Goal: Find contact information: Find contact information

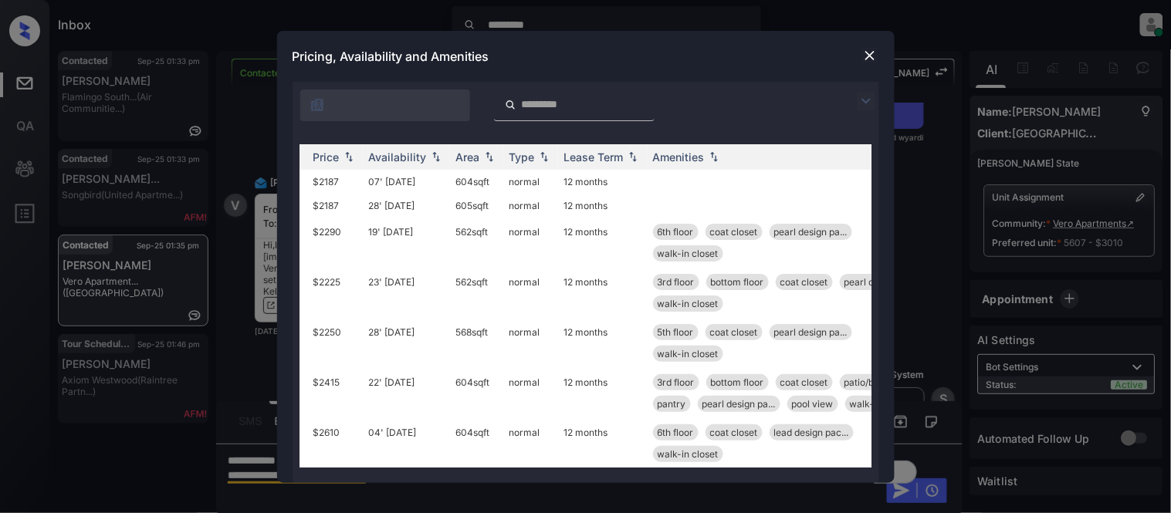
scroll to position [0, 204]
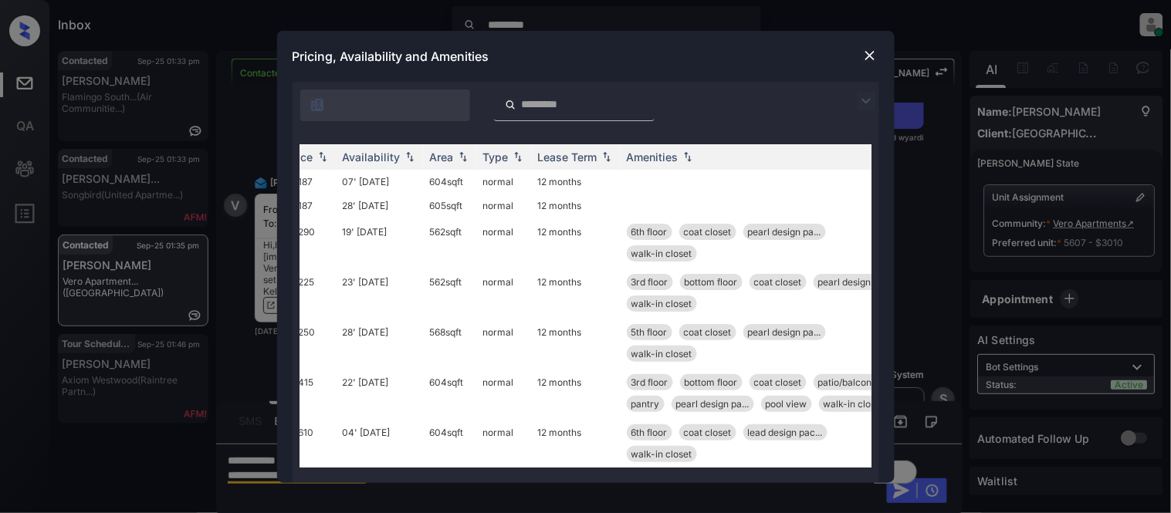
click at [857, 97] on img at bounding box center [866, 101] width 19 height 19
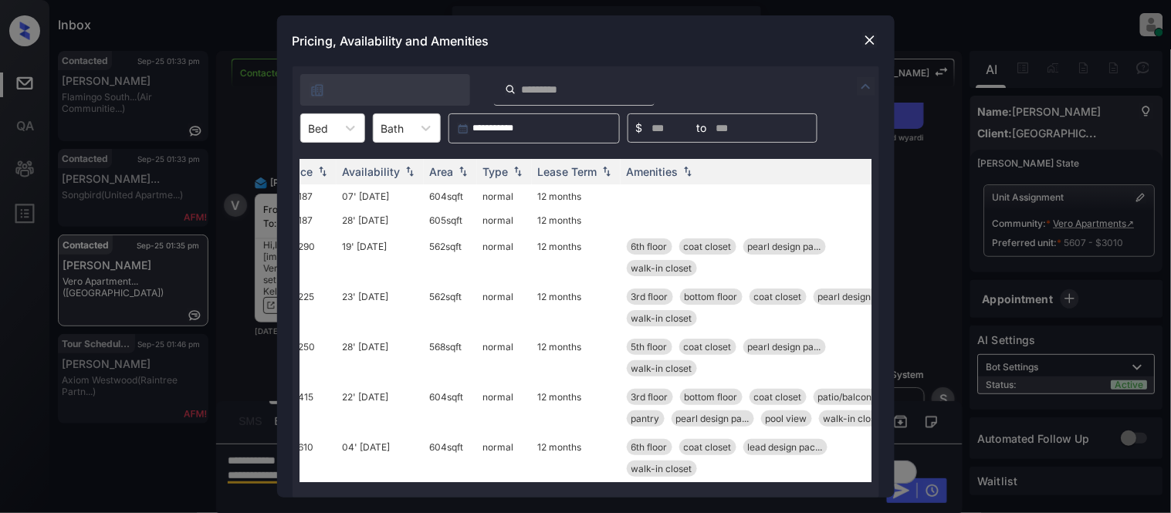
scroll to position [0, 0]
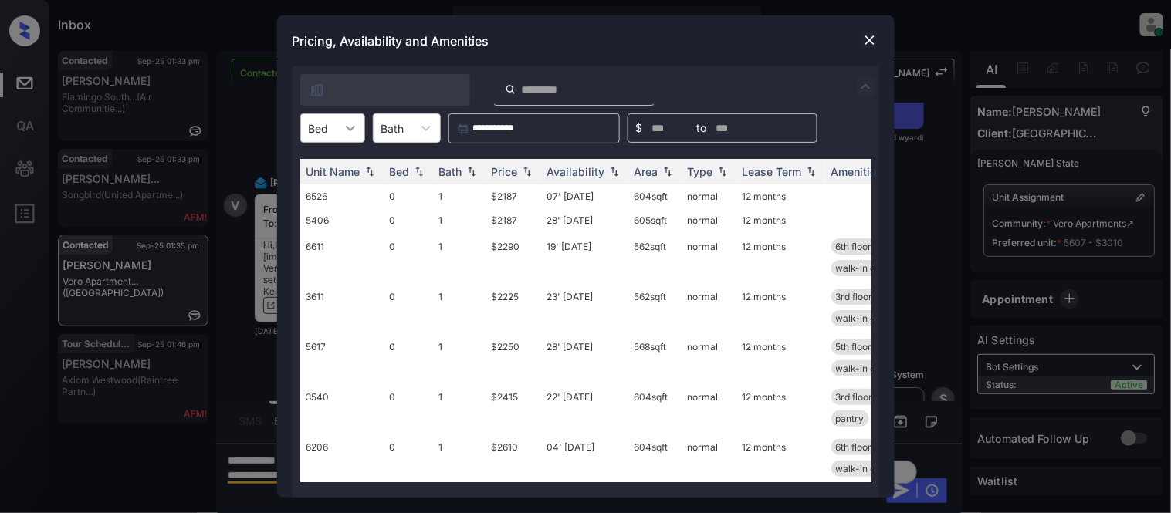
click at [346, 133] on icon at bounding box center [350, 127] width 15 height 15
click at [320, 211] on div "2" at bounding box center [332, 222] width 65 height 28
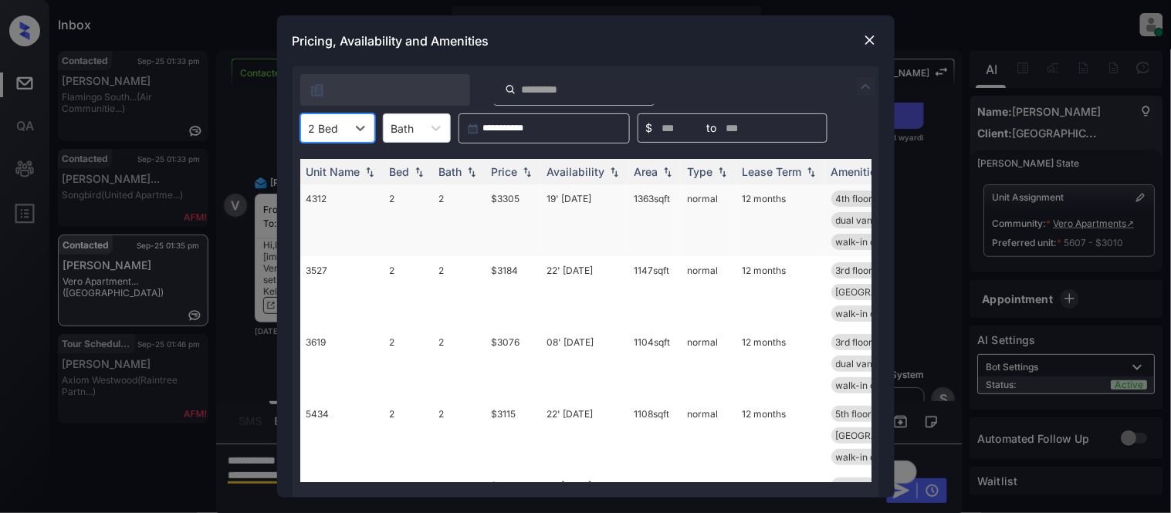
click at [314, 191] on td "4312" at bounding box center [341, 220] width 83 height 72
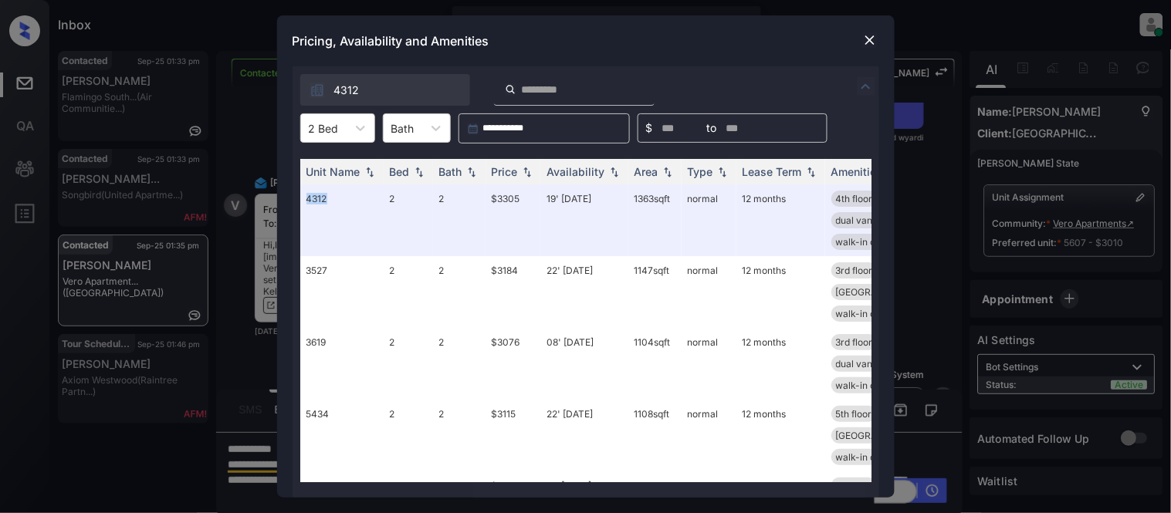
scroll to position [0, 248]
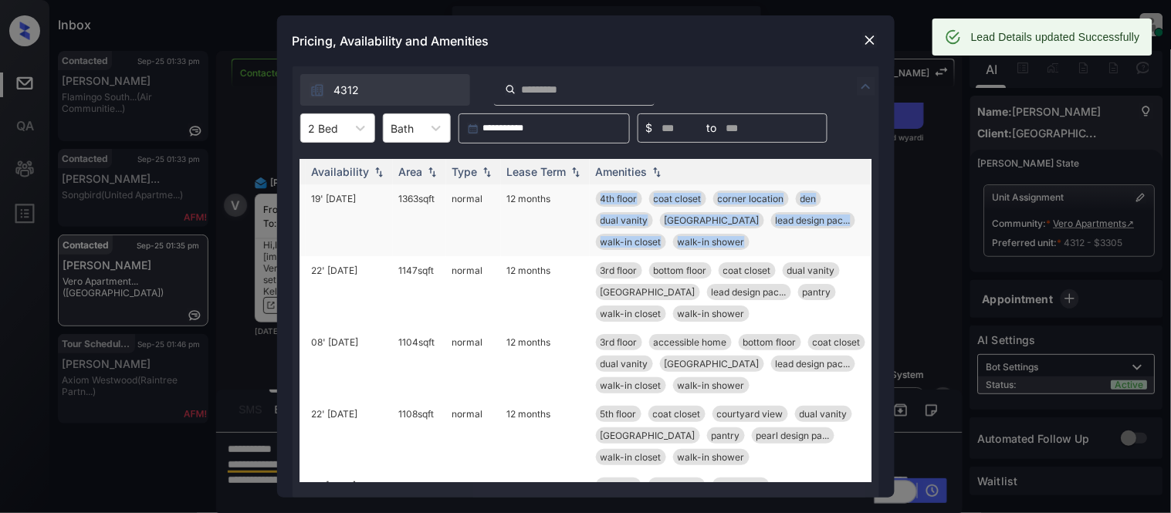
drag, startPoint x: 579, startPoint y: 194, endPoint x: 738, endPoint y: 233, distance: 163.6
click at [738, 233] on td "4th floor coat closet corner location den dual vanity kitchen island lead desig…" at bounding box center [731, 220] width 282 height 72
copy div "4th floor coat closet corner location den dual vanity kitchen island lead desig…"
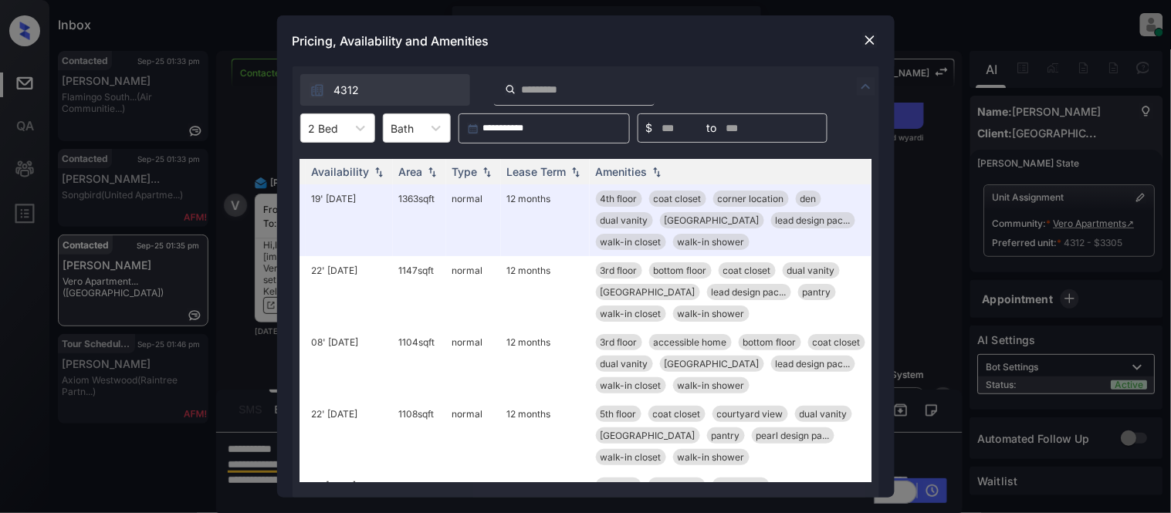
click at [241, 309] on div "**********" at bounding box center [585, 256] width 1171 height 513
click at [866, 33] on img at bounding box center [869, 39] width 15 height 15
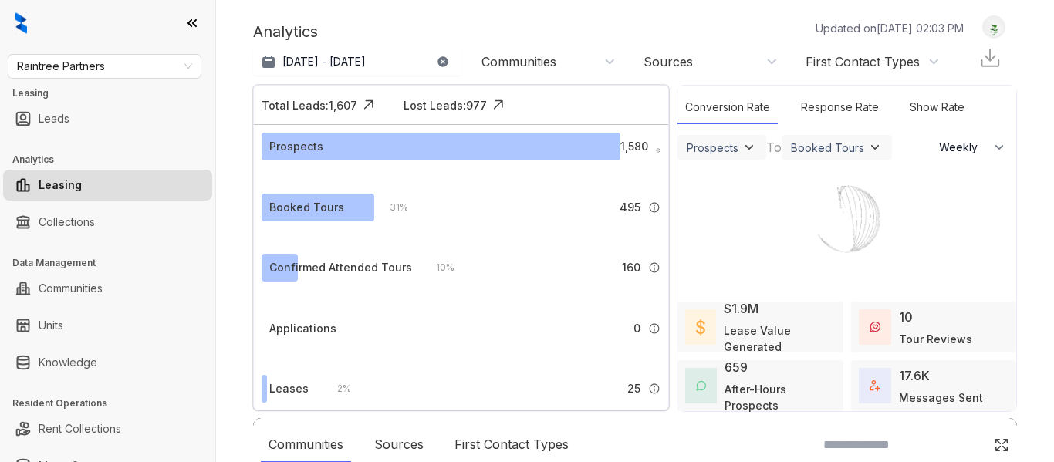
select select "******"
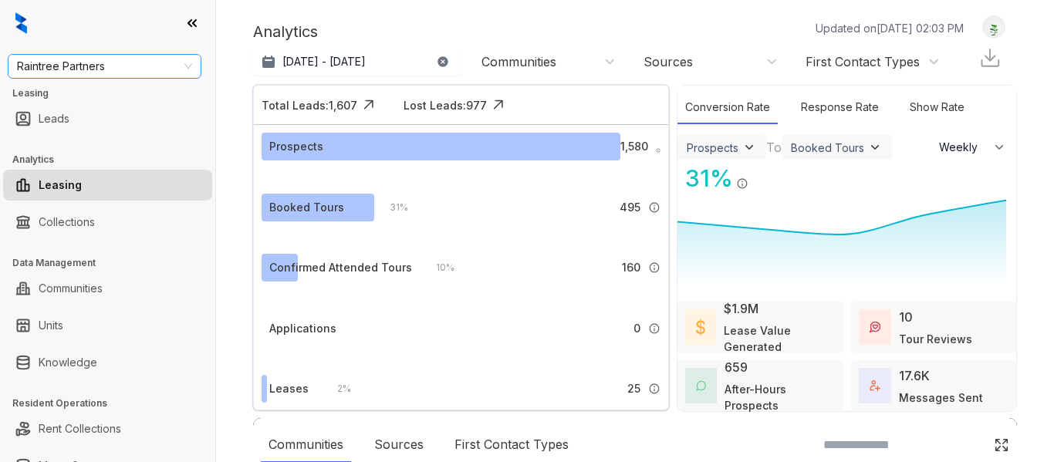
click at [139, 66] on span "Raintree Partners" at bounding box center [104, 66] width 175 height 23
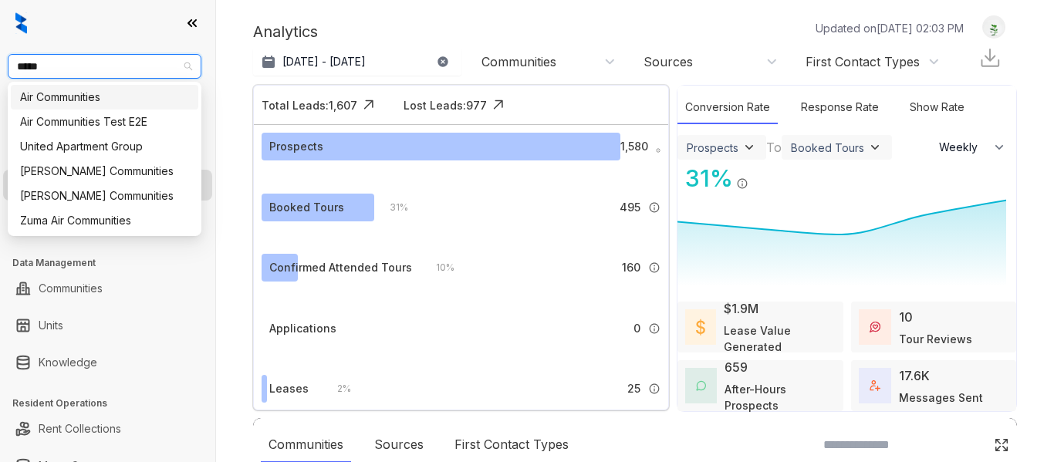
type input "******"
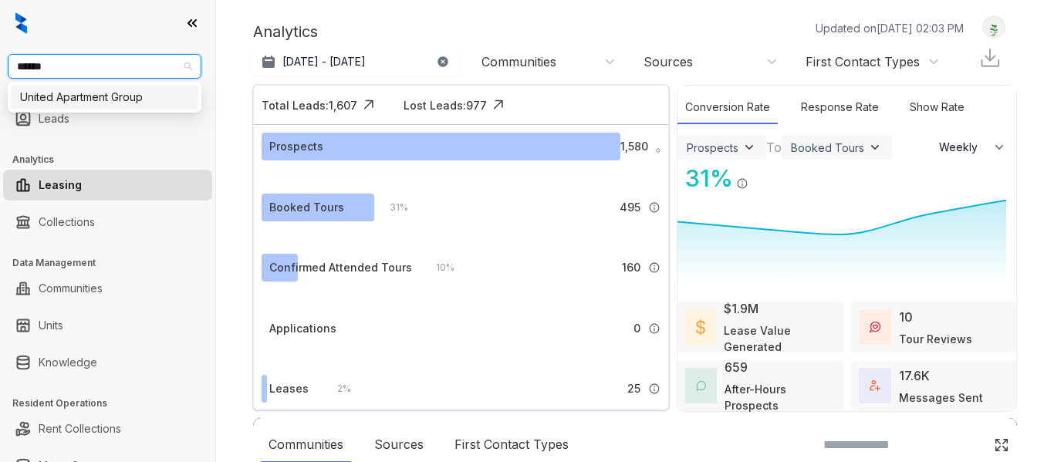
click at [140, 103] on div "United Apartment Group" at bounding box center [104, 97] width 169 height 17
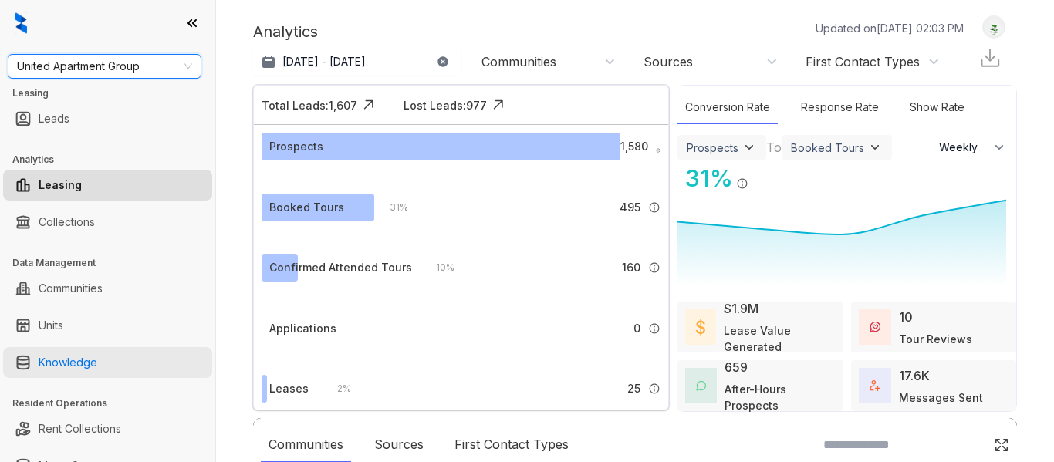
click at [79, 363] on link "Knowledge" at bounding box center [68, 362] width 59 height 31
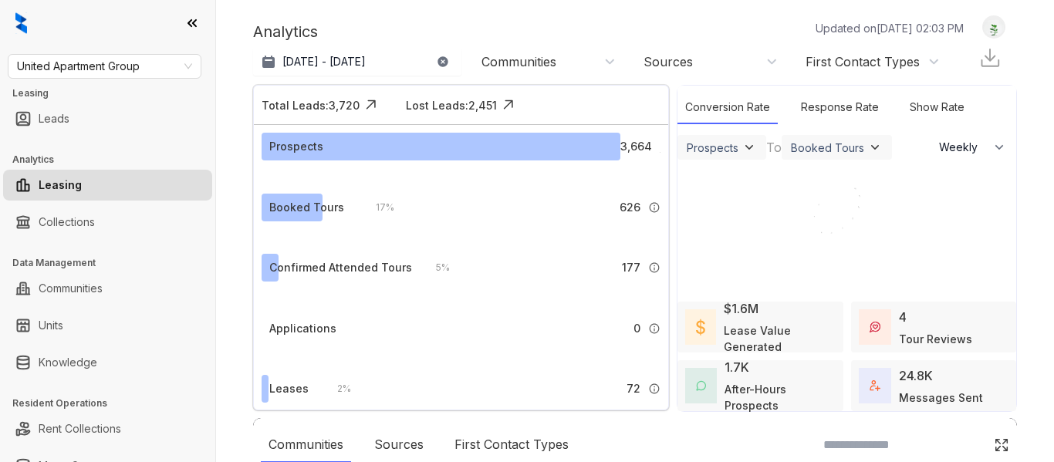
select select "******"
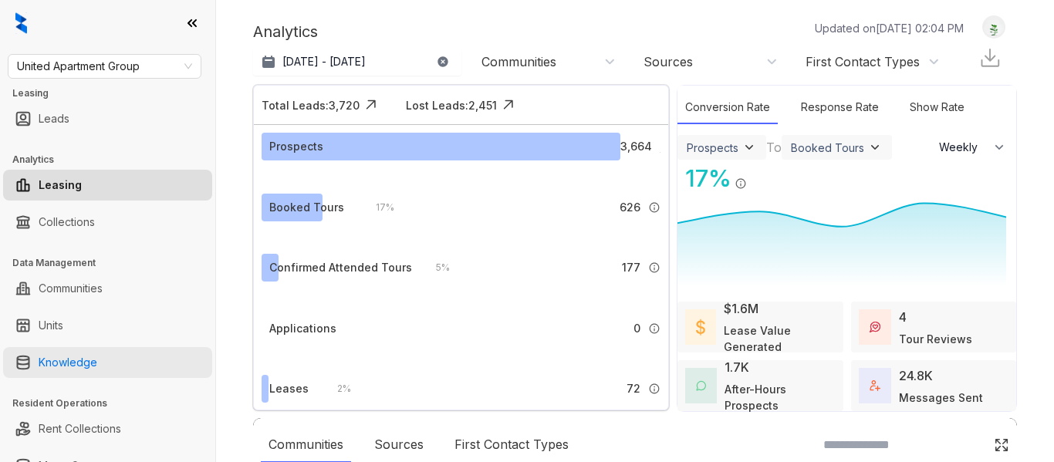
click at [90, 357] on link "Knowledge" at bounding box center [68, 362] width 59 height 31
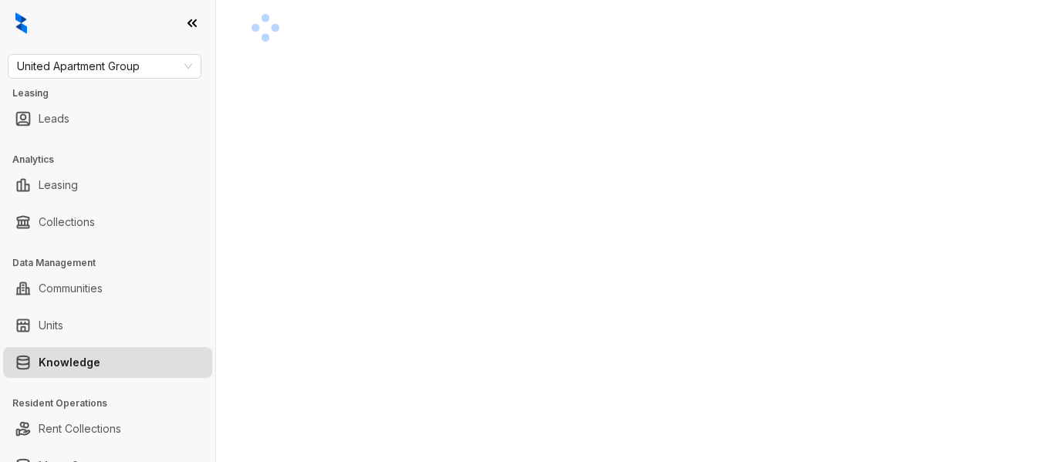
click at [978, 40] on div at bounding box center [635, 27] width 764 height 25
click at [960, 40] on div at bounding box center [635, 27] width 764 height 25
click at [56, 363] on link "Knowledge" at bounding box center [70, 362] width 62 height 31
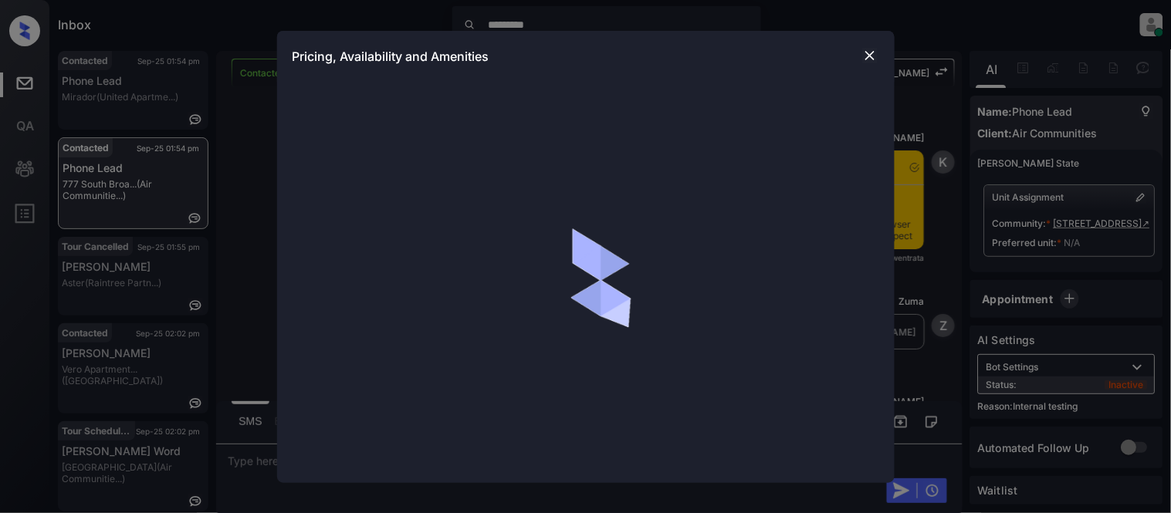
scroll to position [1678, 0]
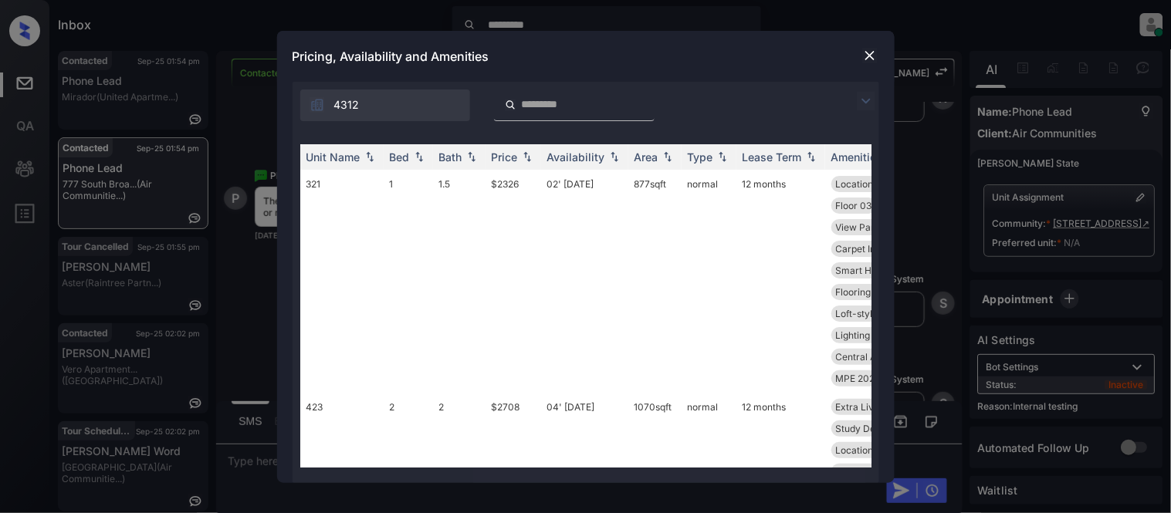
click at [864, 101] on img at bounding box center [866, 101] width 19 height 19
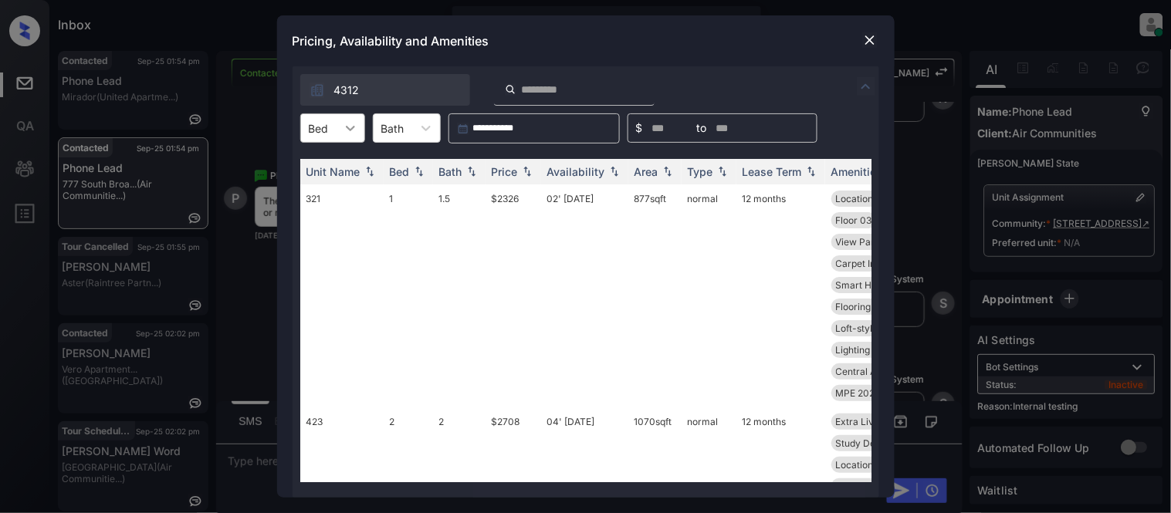
click at [353, 124] on icon at bounding box center [350, 127] width 15 height 15
click at [326, 191] on div "2" at bounding box center [332, 194] width 65 height 28
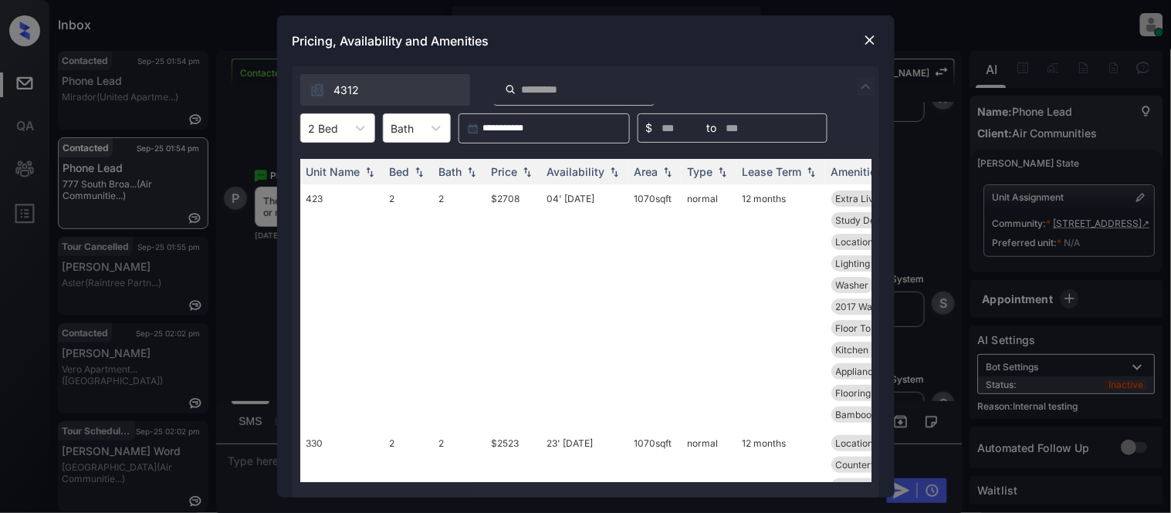
click at [868, 39] on img at bounding box center [869, 39] width 15 height 15
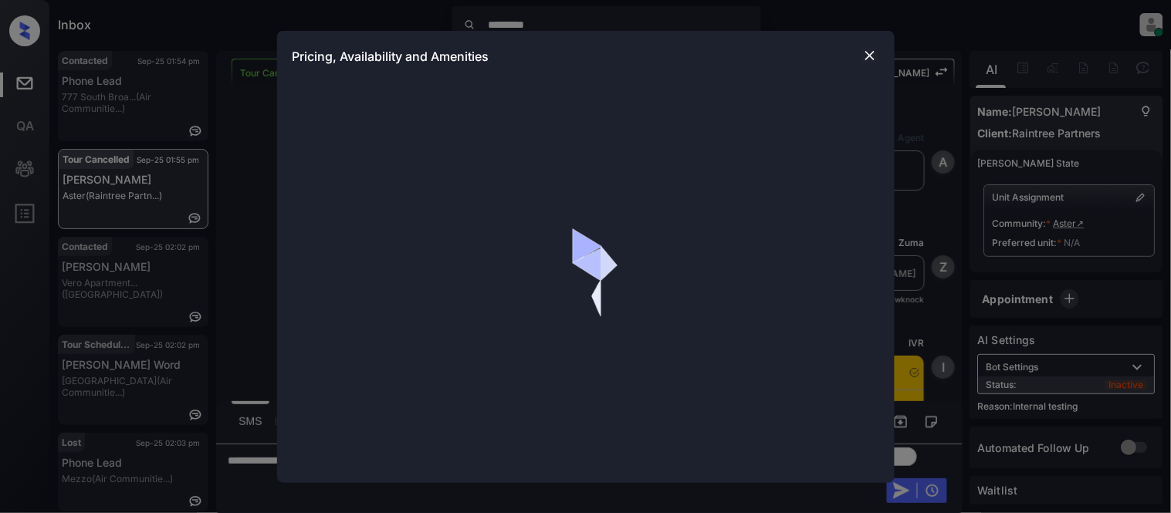
scroll to position [5097, 0]
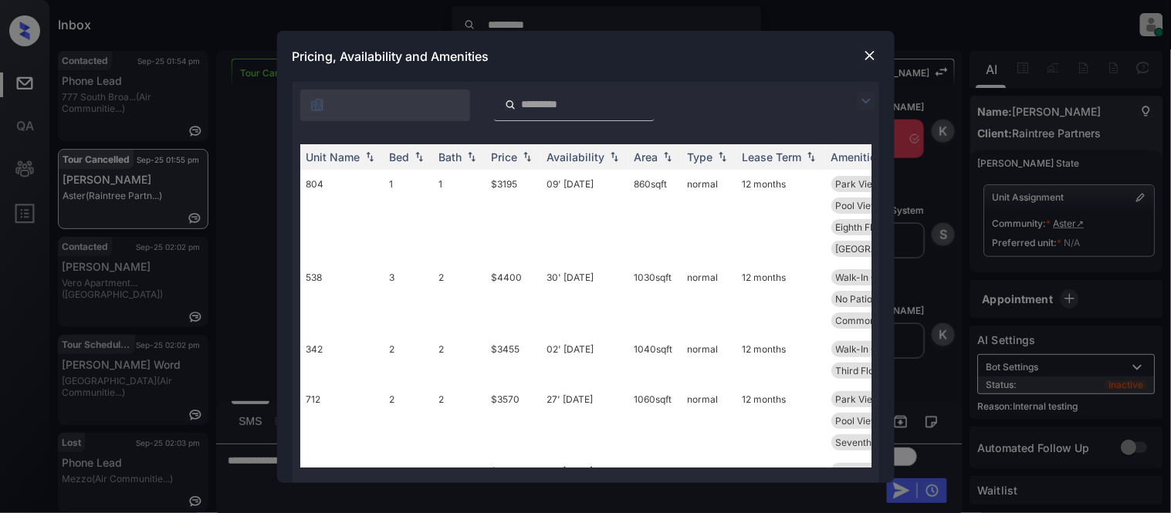
click at [869, 100] on img at bounding box center [866, 101] width 19 height 19
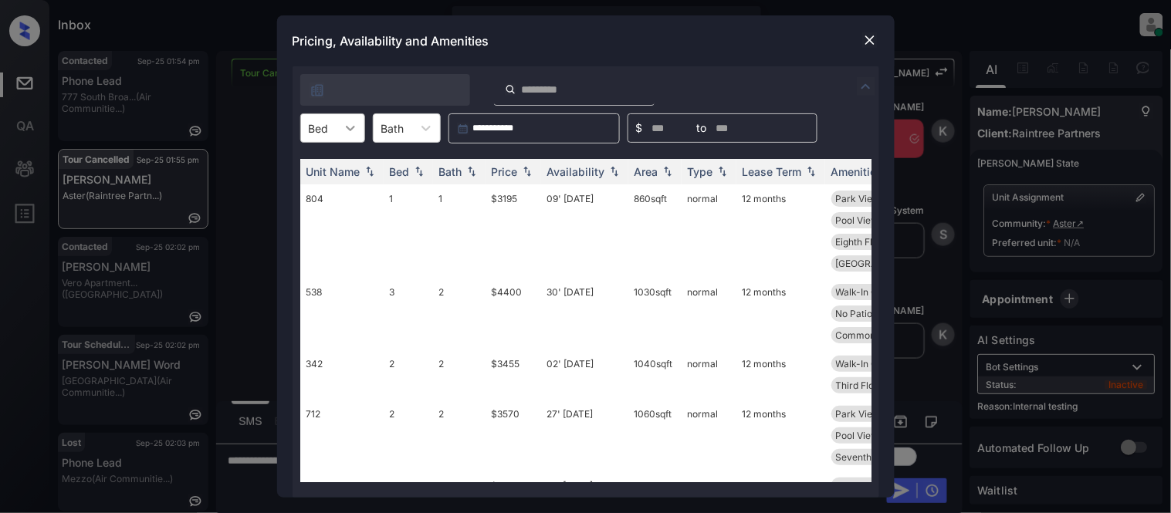
click at [345, 130] on icon at bounding box center [350, 127] width 15 height 15
click at [336, 167] on div "0" at bounding box center [332, 166] width 65 height 28
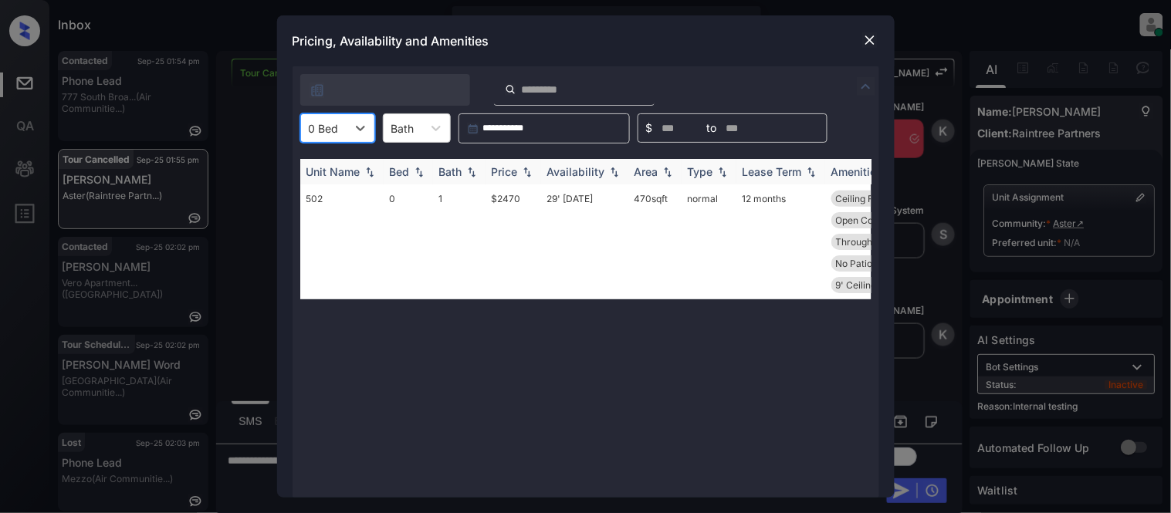
click at [497, 170] on div "Price" at bounding box center [505, 171] width 26 height 13
click at [574, 191] on td "29' Oct 25" at bounding box center [584, 241] width 87 height 115
click at [576, 198] on td "29' [DATE]" at bounding box center [584, 241] width 87 height 115
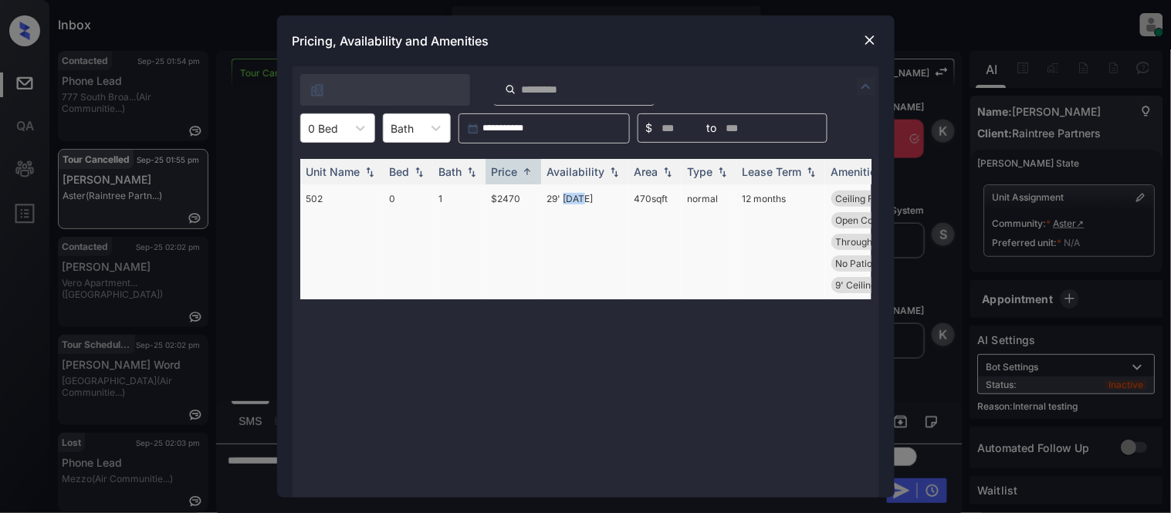
click at [576, 198] on td "29' [DATE]" at bounding box center [584, 241] width 87 height 115
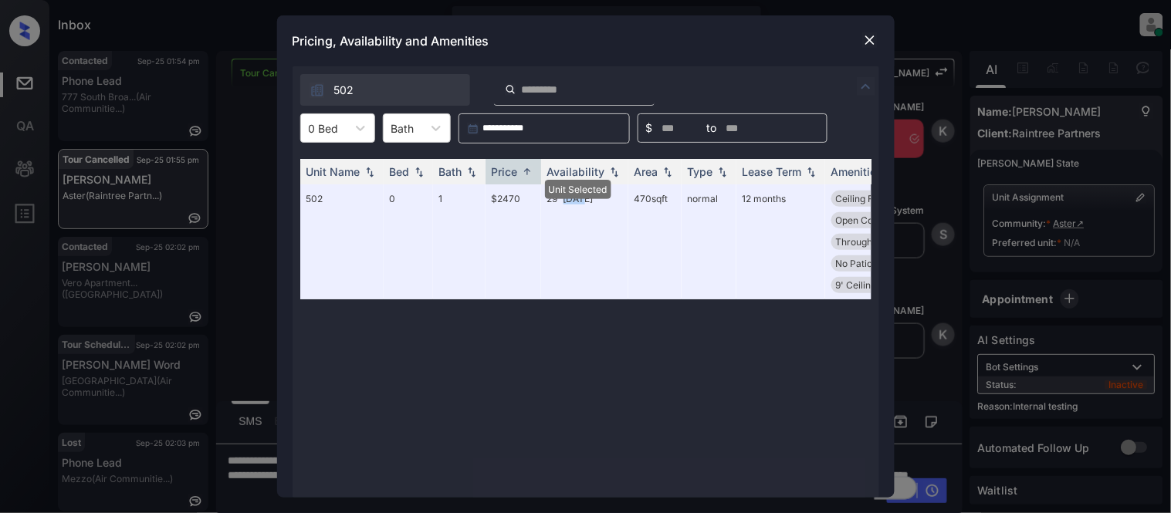
click at [870, 46] on img at bounding box center [869, 39] width 15 height 15
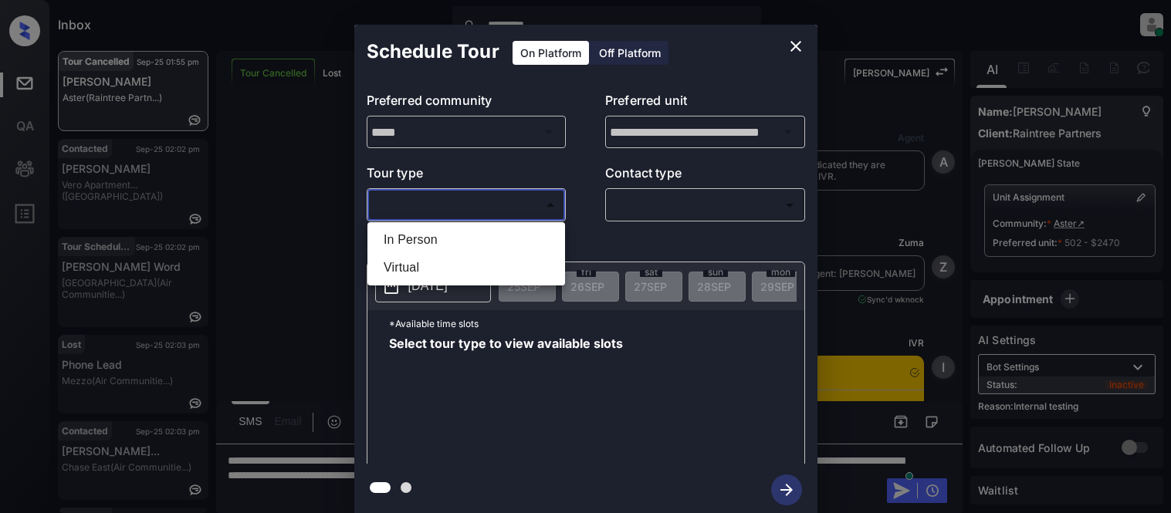
click at [406, 261] on li "Virtual" at bounding box center [466, 268] width 190 height 28
type input "*******"
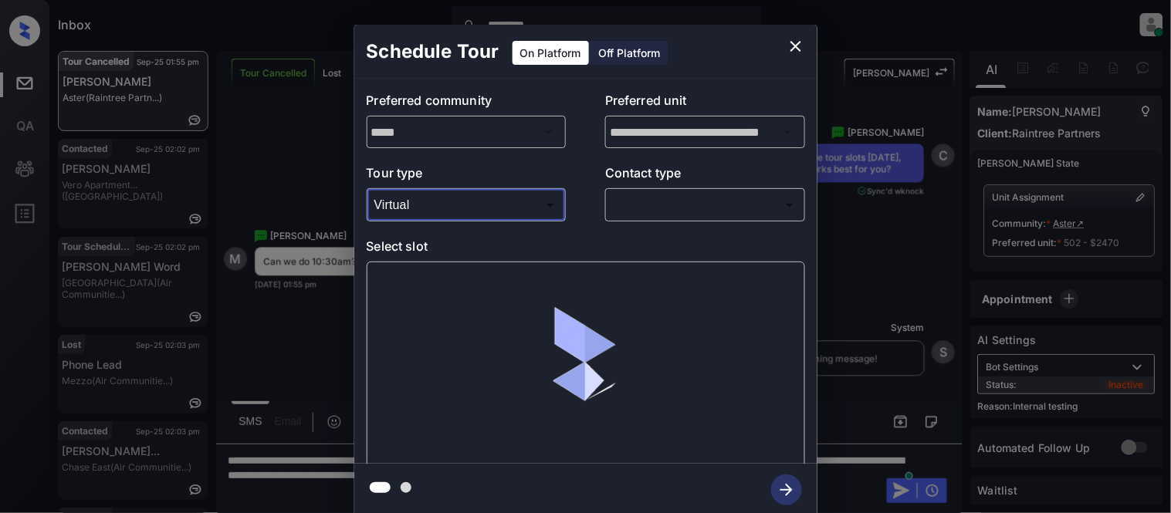
click at [660, 210] on body "Inbox ********* Kristina Cataag Online Set yourself offline Set yourself on bre…" at bounding box center [585, 256] width 1171 height 513
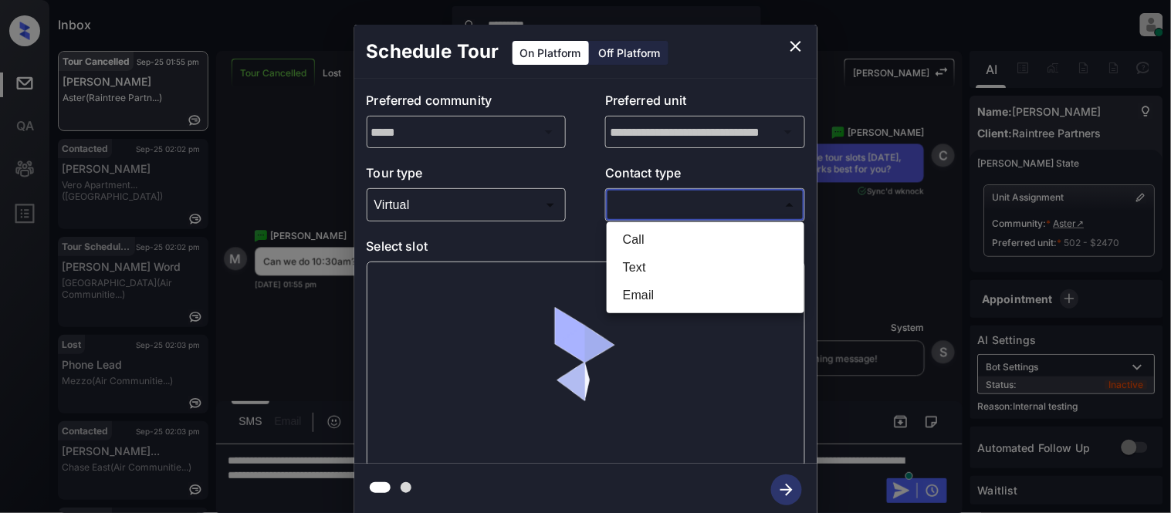
click at [643, 264] on li "Text" at bounding box center [705, 268] width 190 height 28
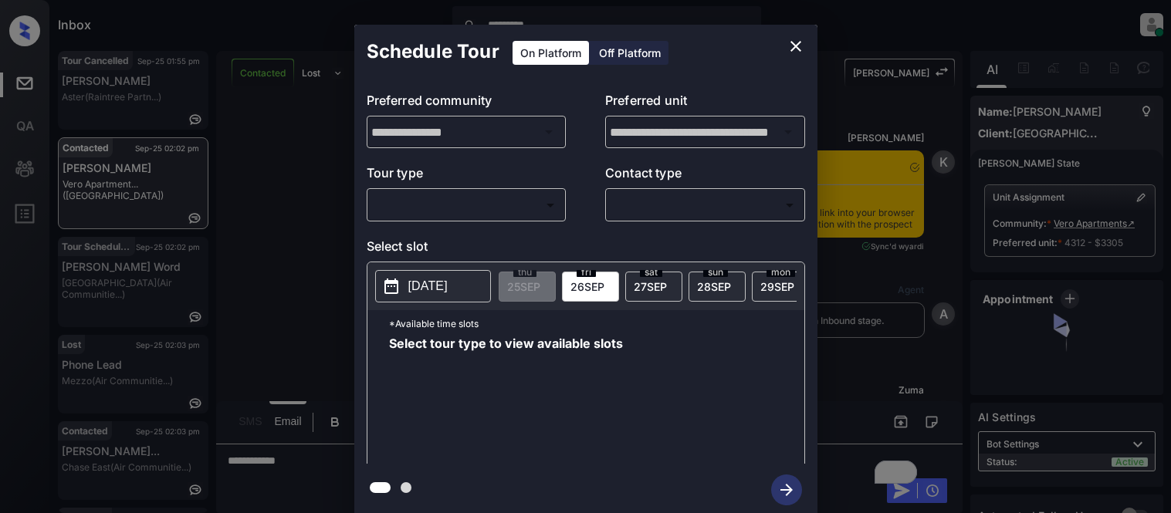
click at [392, 204] on body "Inbox ********* Kristina Cataag Online Set yourself offline Set yourself on bre…" at bounding box center [585, 256] width 1171 height 513
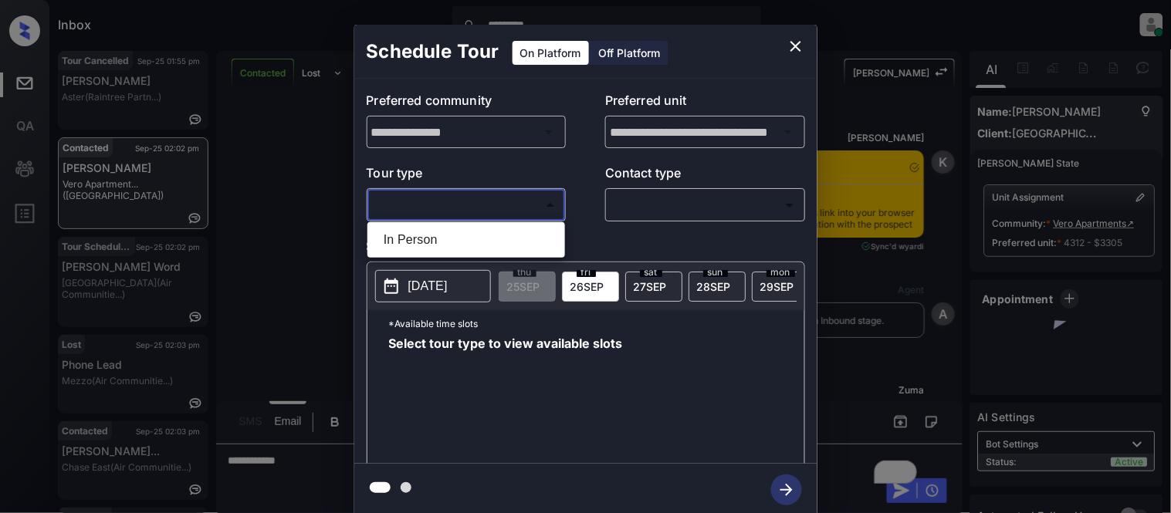
scroll to position [2375, 0]
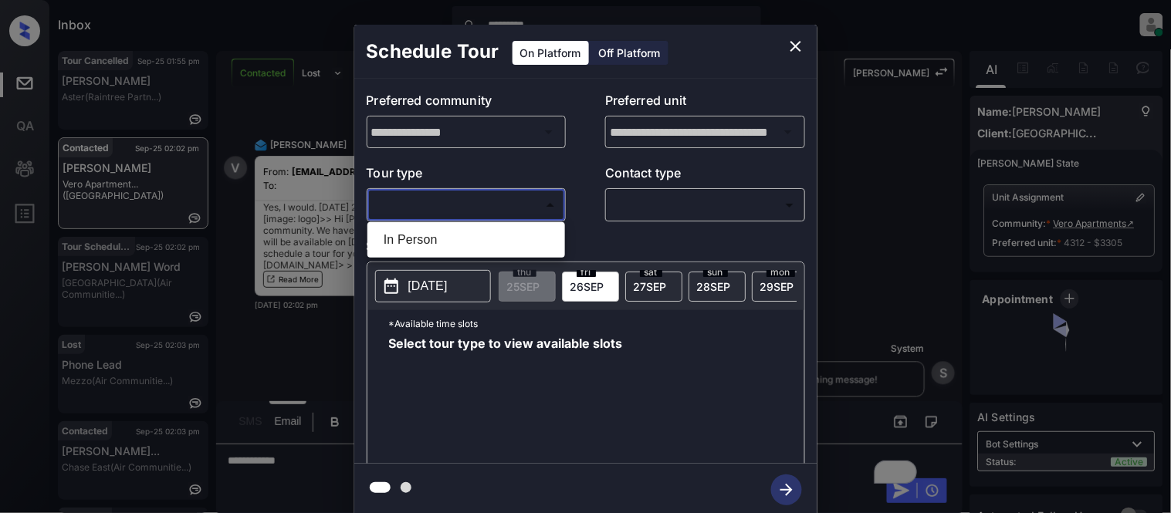
click at [432, 230] on li "In Person" at bounding box center [466, 240] width 190 height 28
type input "********"
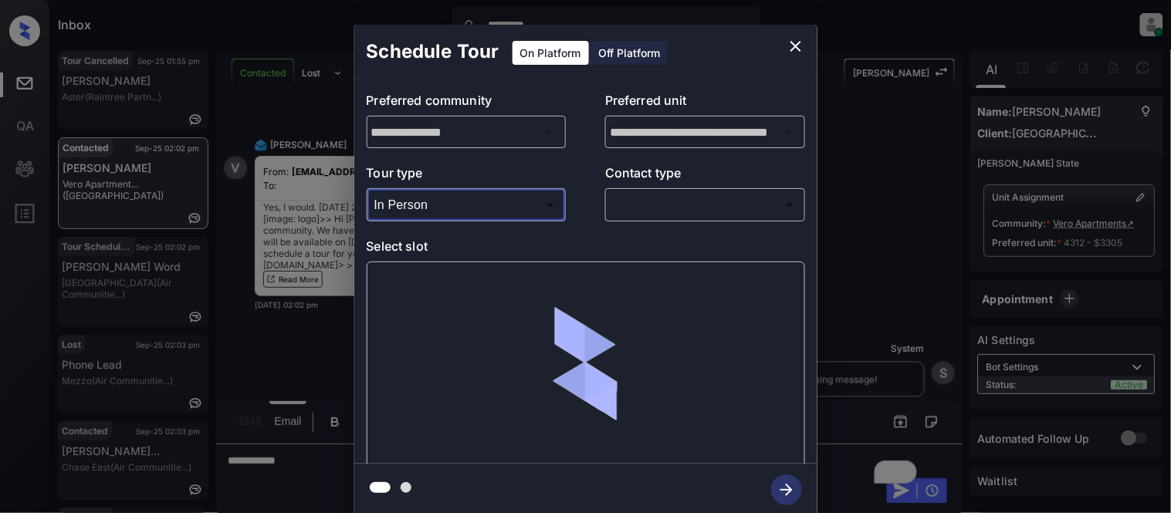
click at [652, 211] on body "Inbox ********* Kristina Cataag Online Set yourself offline Set yourself on bre…" at bounding box center [585, 256] width 1171 height 513
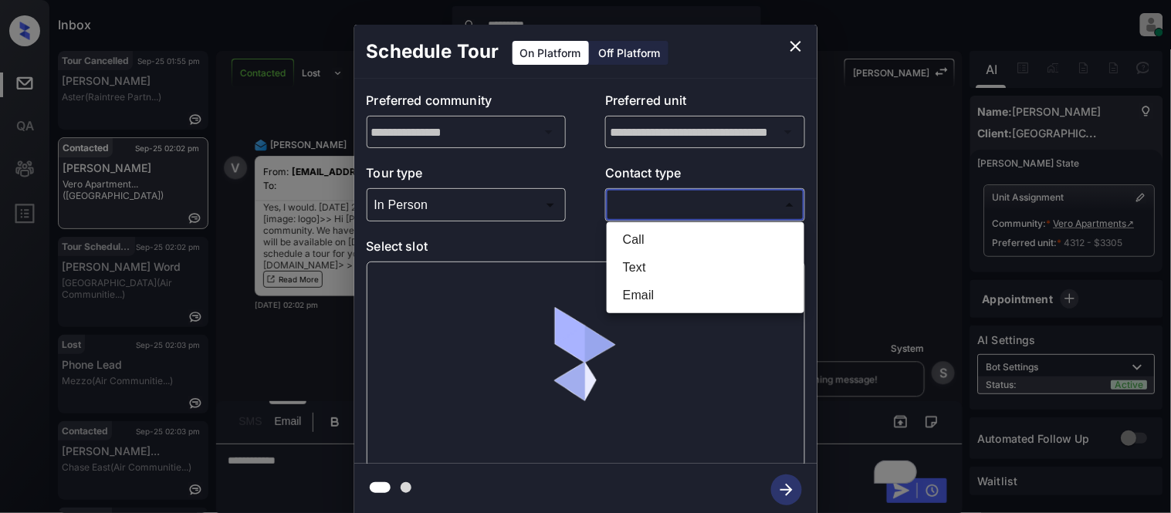
click at [610, 256] on li "Text" at bounding box center [705, 268] width 190 height 28
type input "****"
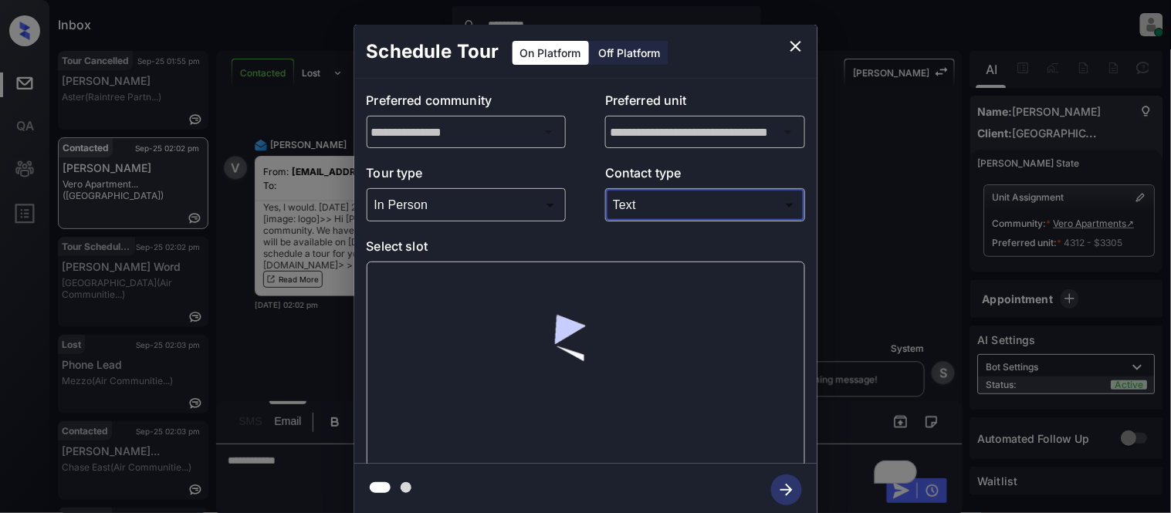
click at [397, 275] on div at bounding box center [586, 365] width 438 height 206
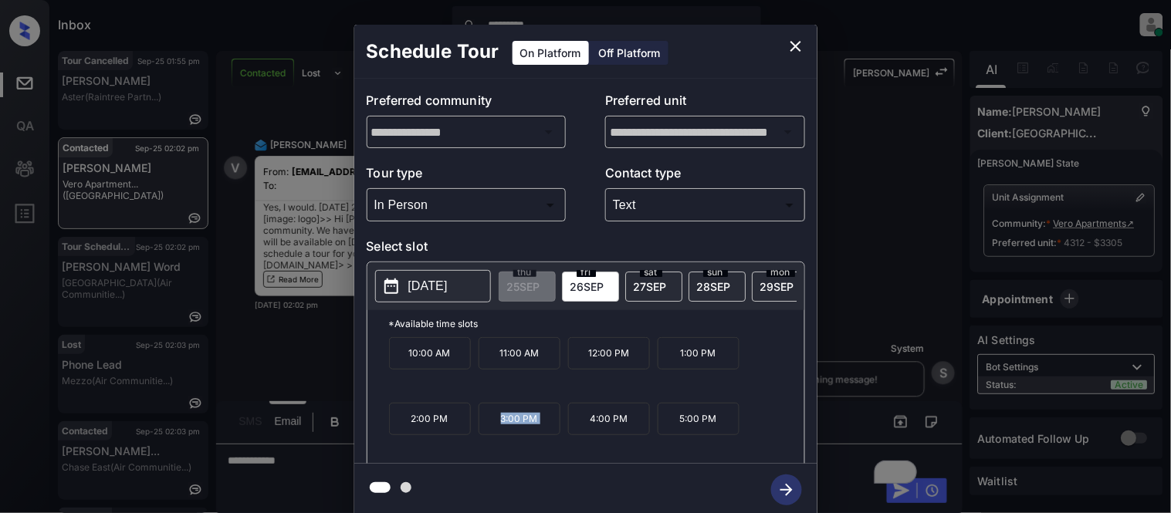
drag, startPoint x: 492, startPoint y: 435, endPoint x: 568, endPoint y: 435, distance: 75.6
click at [568, 435] on div "10:00 AM 11:00 AM 12:00 PM 1:00 PM 2:00 PM 3:00 PM 4:00 PM 5:00 PM" at bounding box center [596, 398] width 415 height 123
copy p "3:00 PM"
click at [283, 482] on div "**********" at bounding box center [585, 270] width 1171 height 541
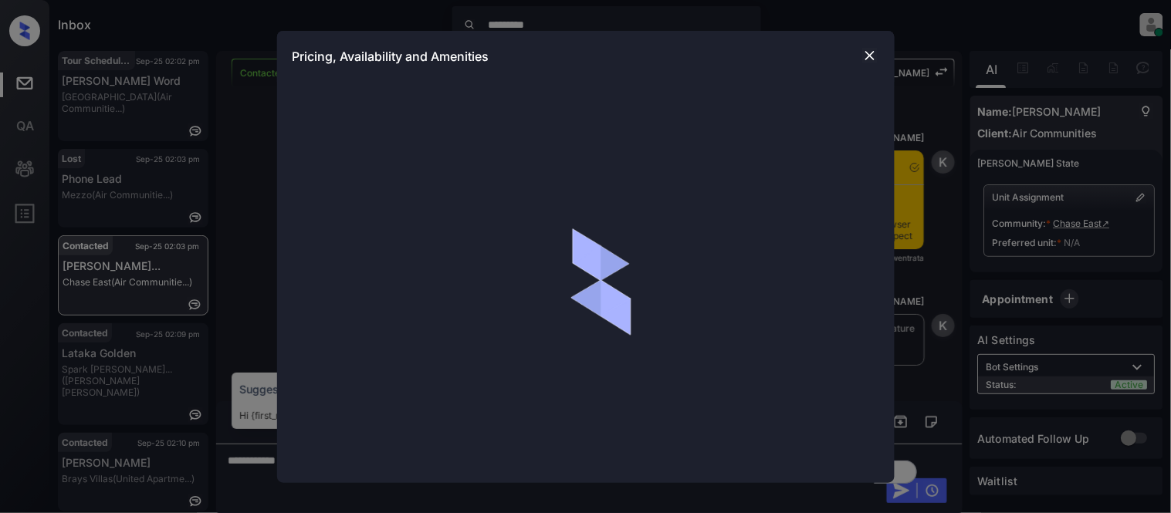
scroll to position [1178, 0]
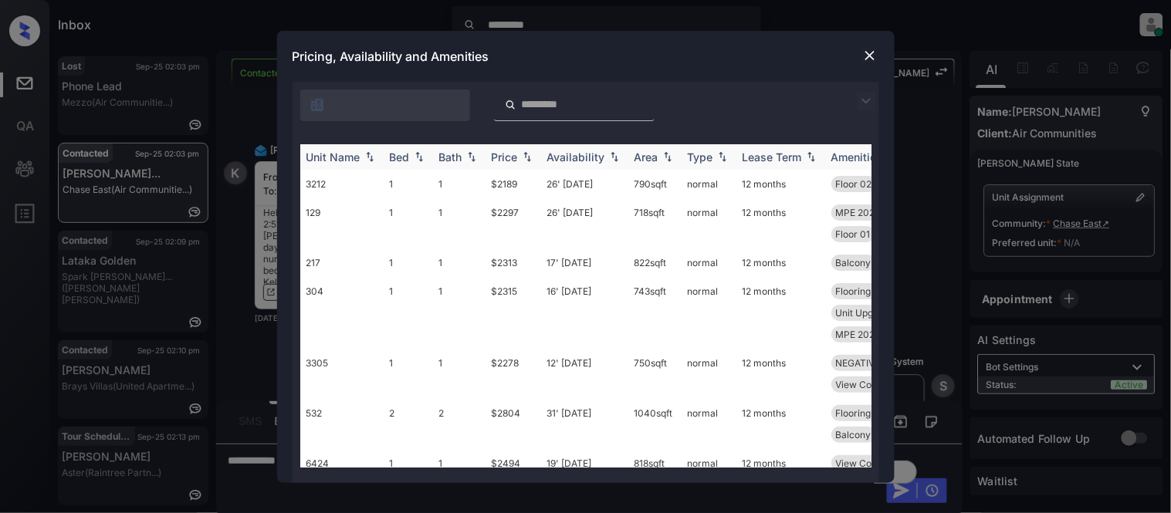
click at [583, 155] on div "Availability" at bounding box center [576, 156] width 58 height 13
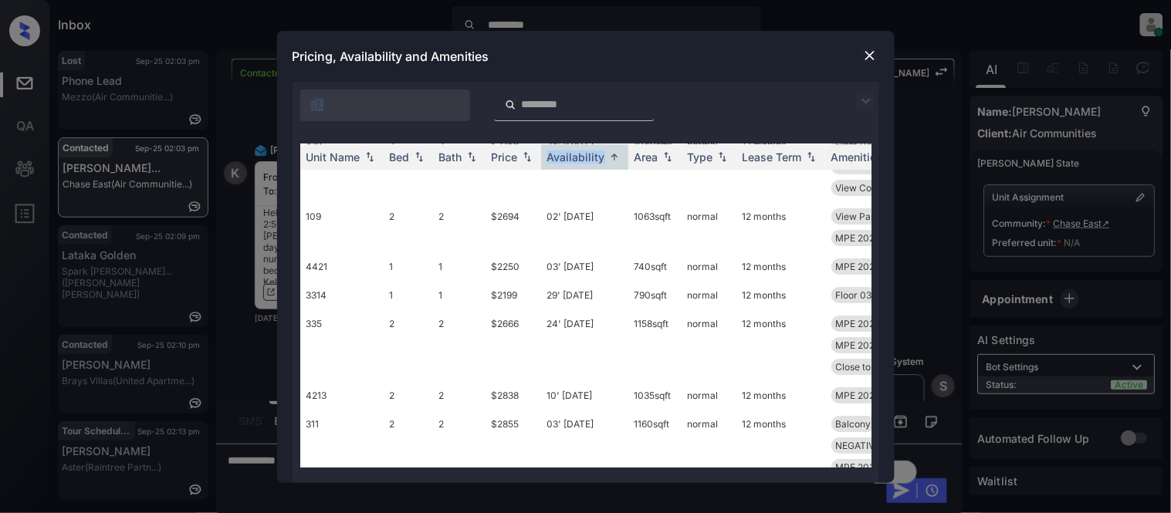
scroll to position [5744, 0]
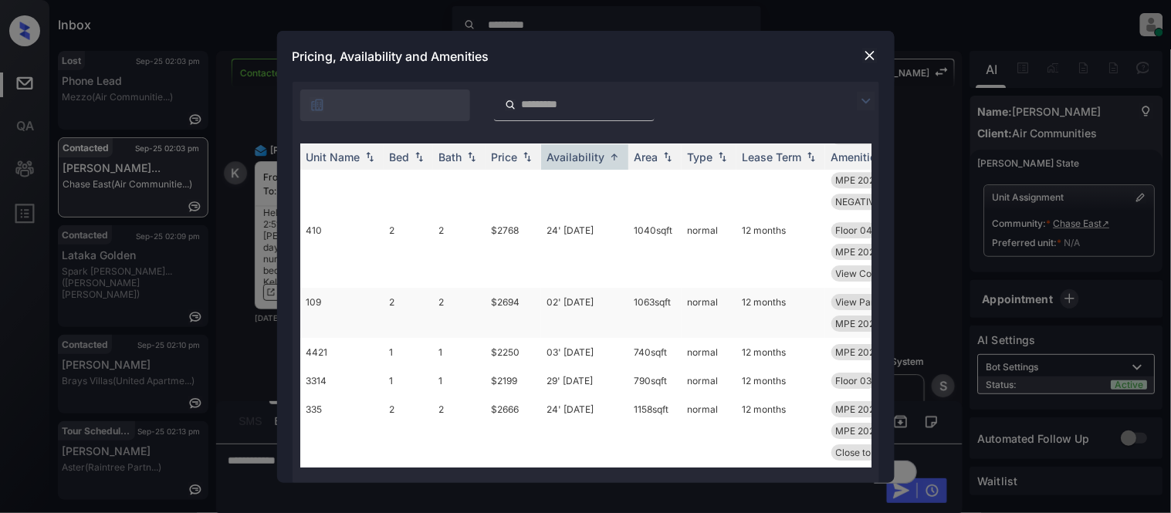
click at [566, 315] on td "02' [DATE]" at bounding box center [584, 313] width 87 height 50
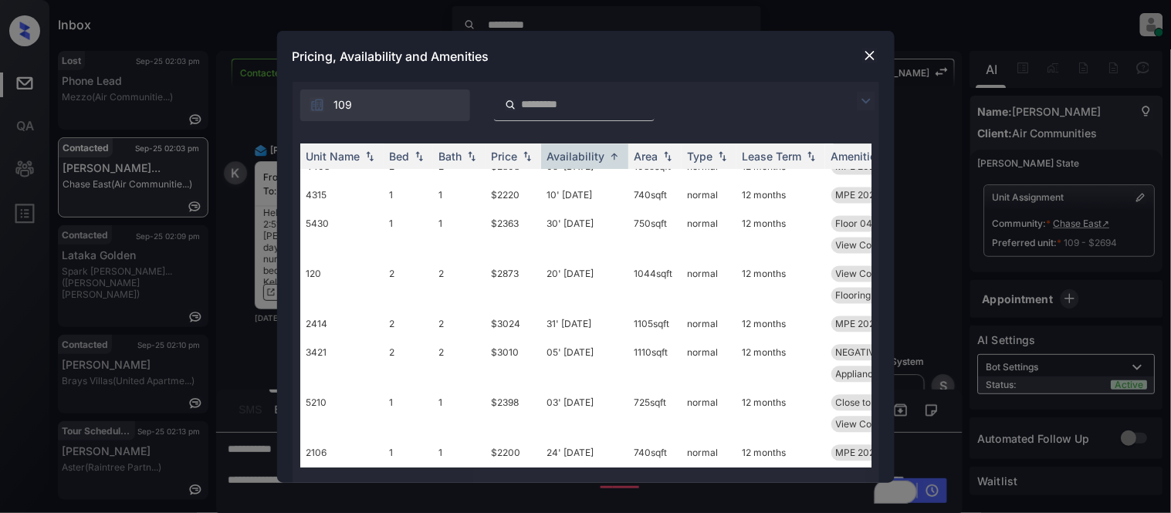
scroll to position [3686, 0]
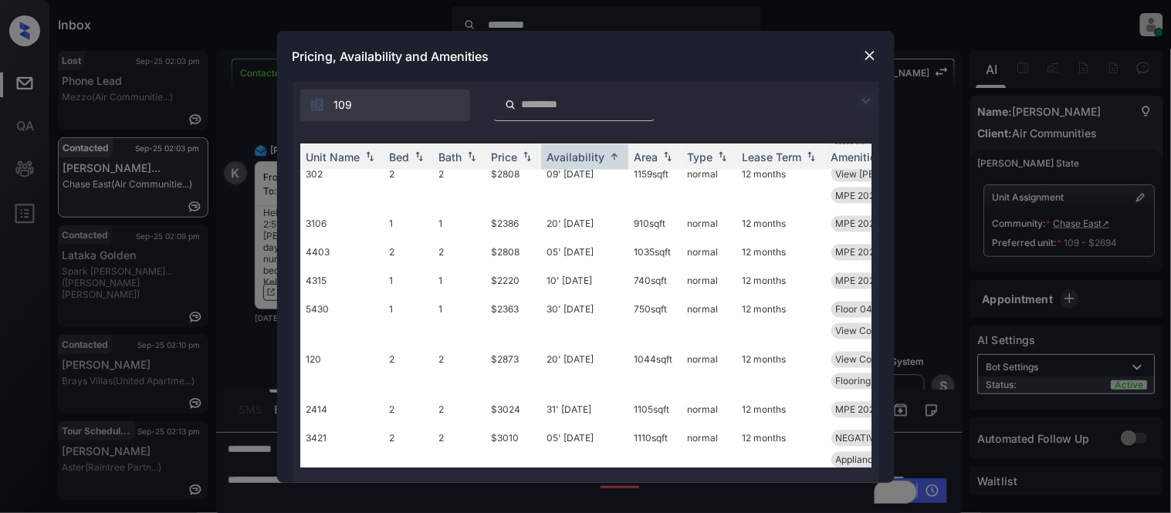
click at [869, 49] on img at bounding box center [869, 55] width 15 height 15
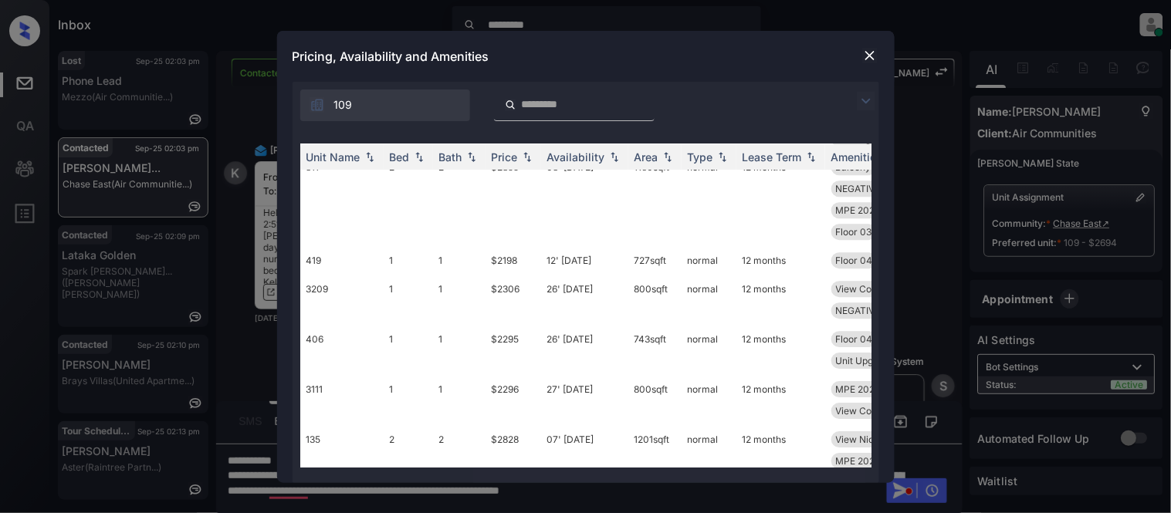
scroll to position [6679, 0]
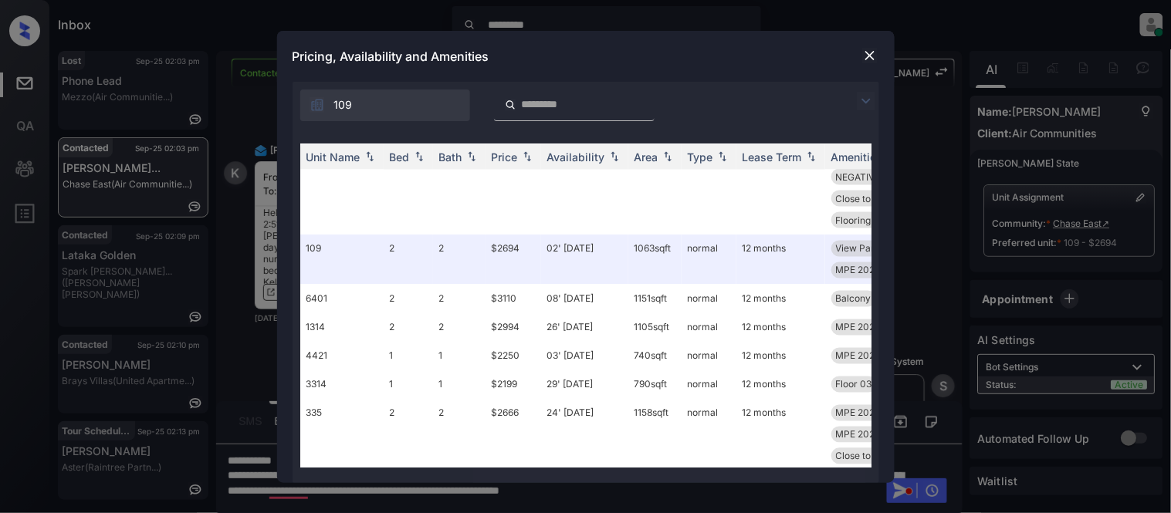
click at [864, 59] on img at bounding box center [869, 55] width 15 height 15
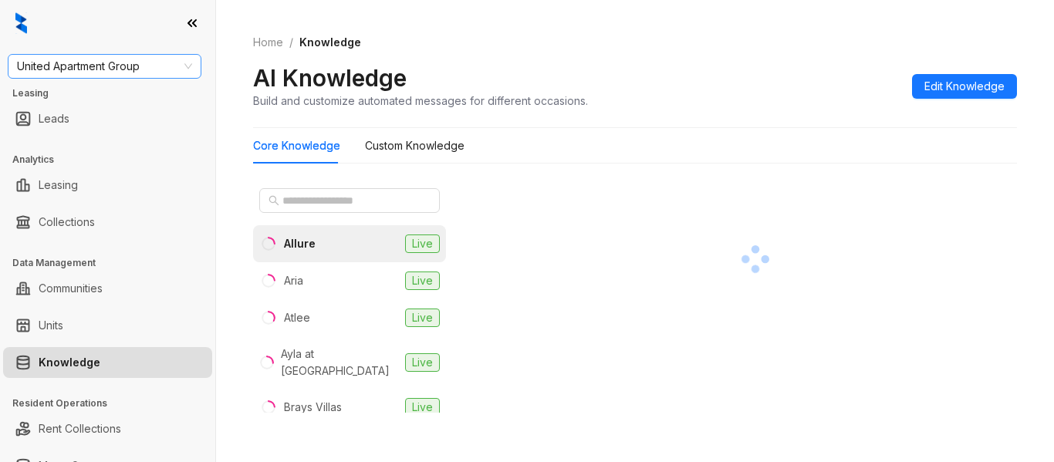
click at [170, 60] on span "United Apartment Group" at bounding box center [104, 66] width 175 height 23
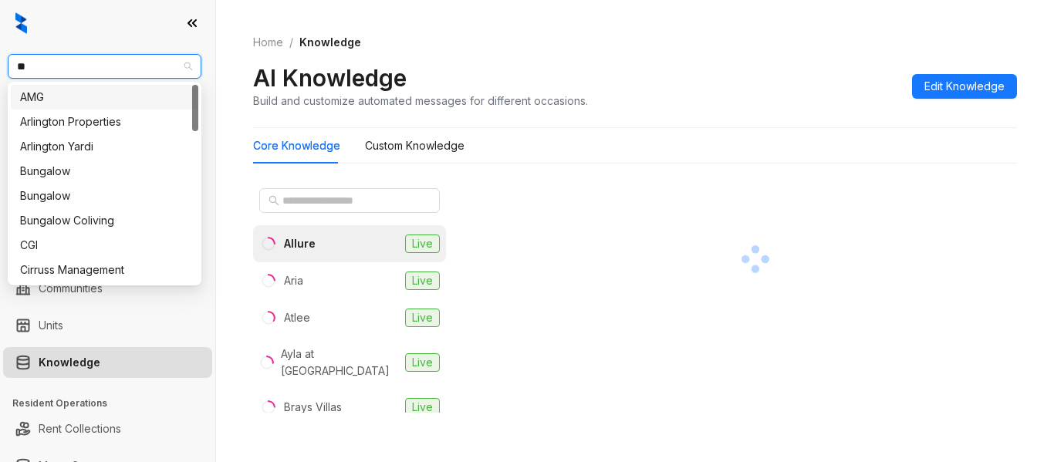
type input "***"
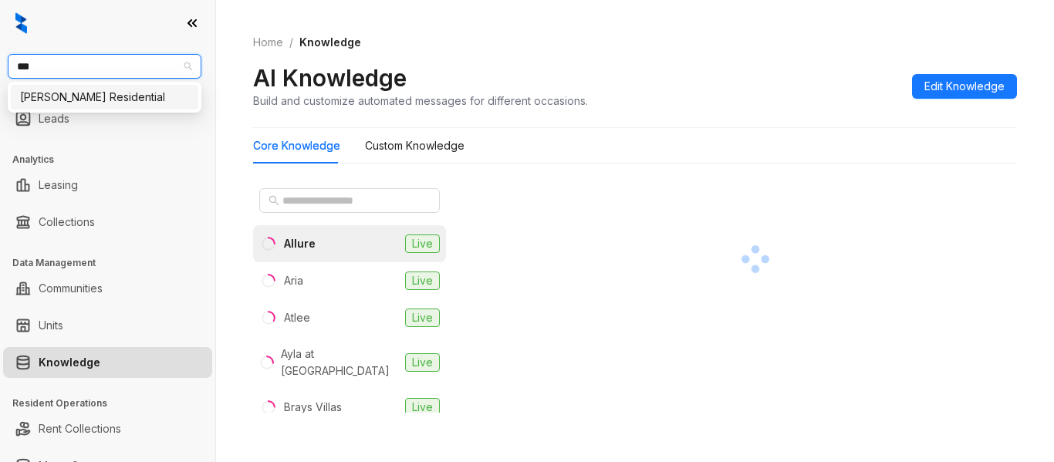
click at [163, 97] on div "[PERSON_NAME] Residential" at bounding box center [104, 97] width 169 height 17
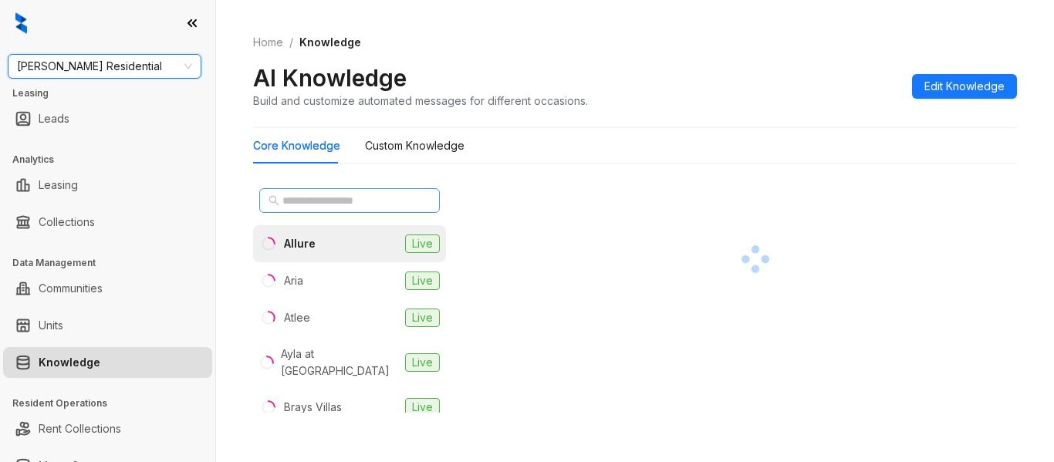
click at [270, 189] on span at bounding box center [349, 200] width 181 height 25
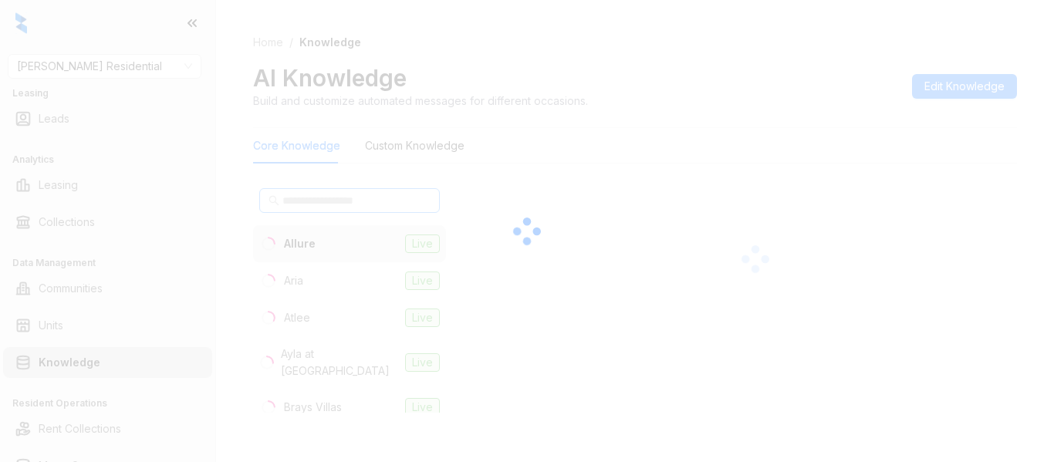
click at [277, 202] on div at bounding box center [527, 231] width 1054 height 462
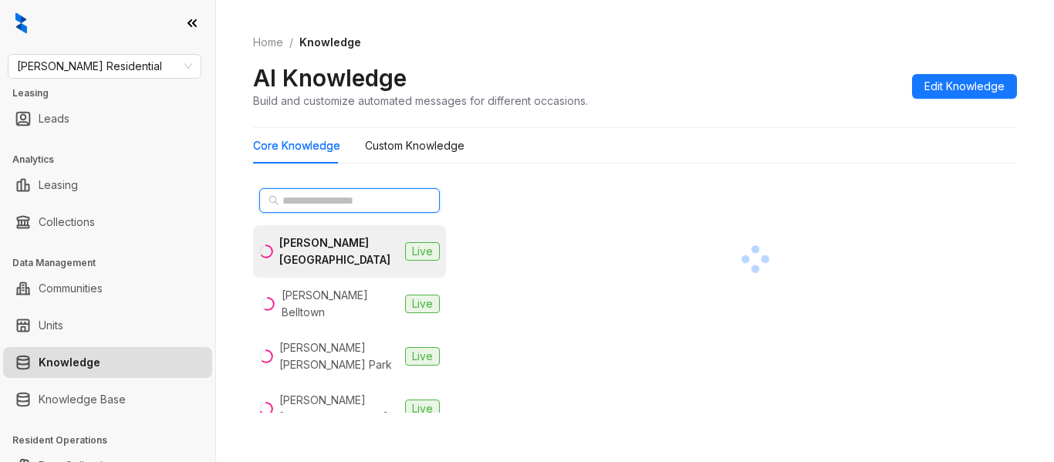
click at [326, 193] on input "text" at bounding box center [350, 200] width 136 height 17
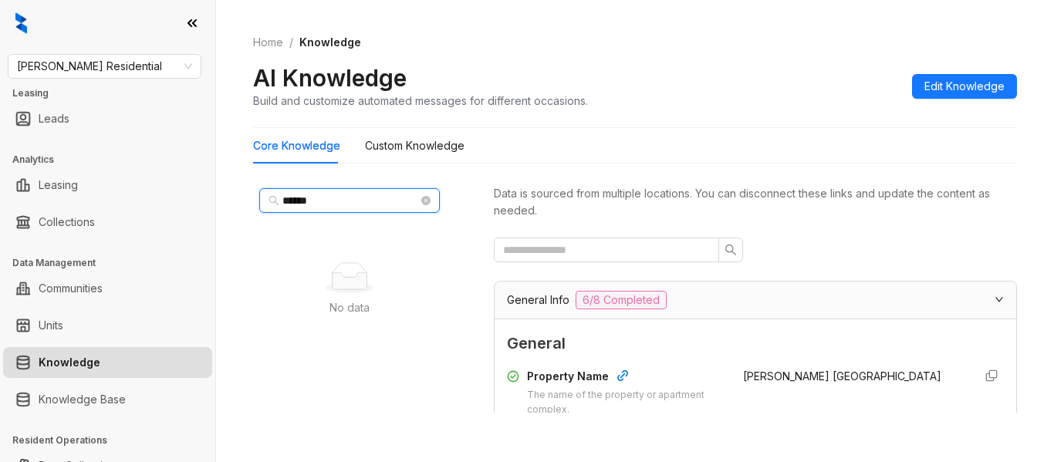
type input "******"
click at [124, 73] on span "[PERSON_NAME] Residential" at bounding box center [104, 66] width 175 height 23
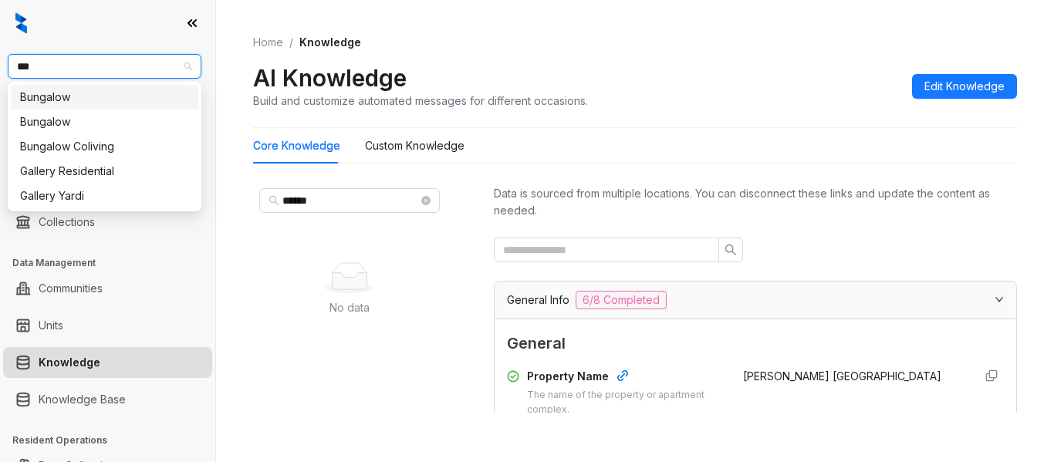
type input "****"
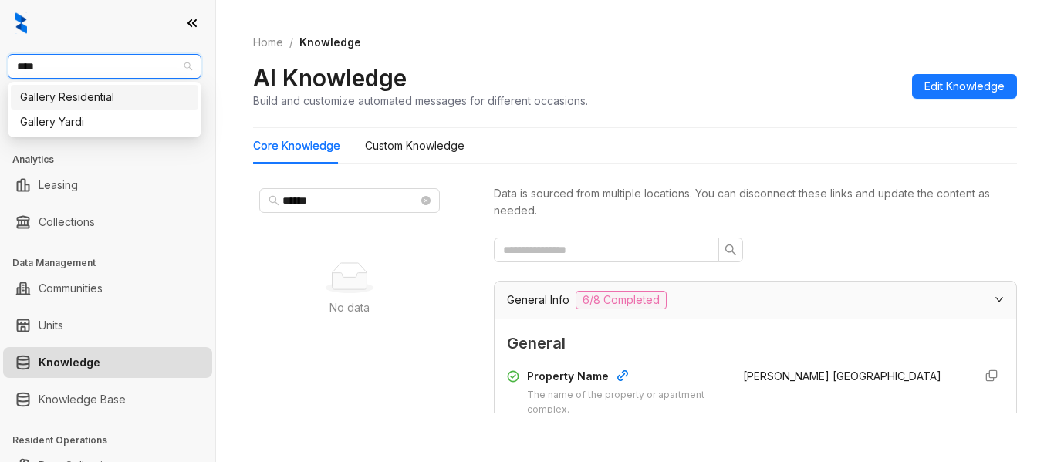
click at [86, 96] on div "Gallery Residential" at bounding box center [104, 97] width 169 height 17
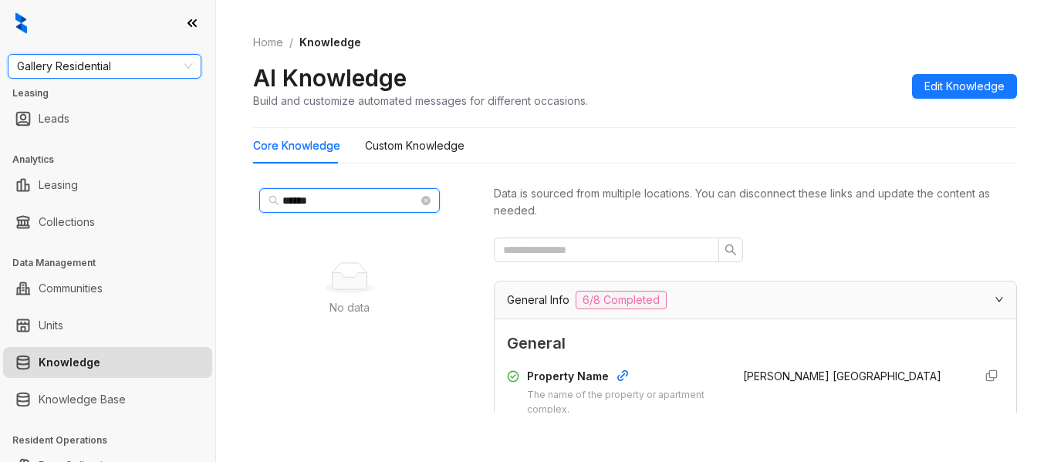
click at [327, 197] on input "******" at bounding box center [350, 200] width 136 height 17
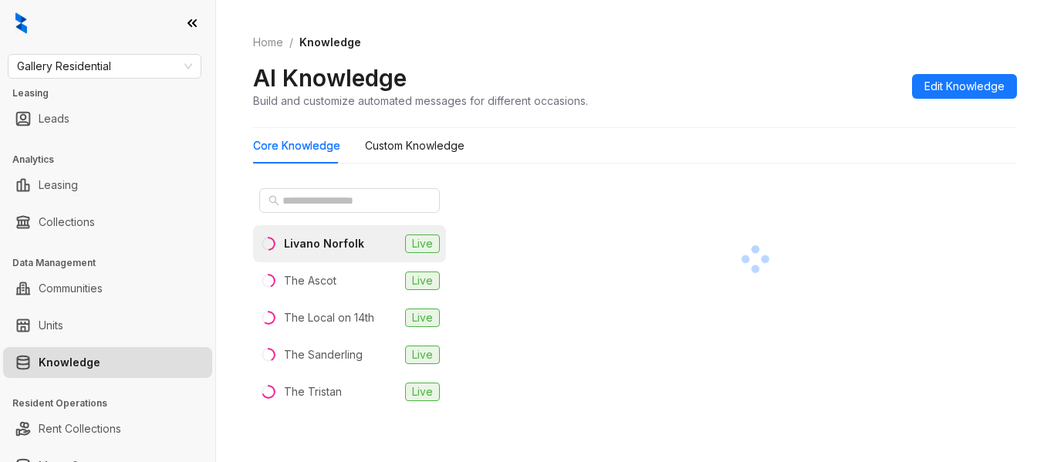
click at [327, 242] on div "Livano Norfolk" at bounding box center [324, 243] width 80 height 17
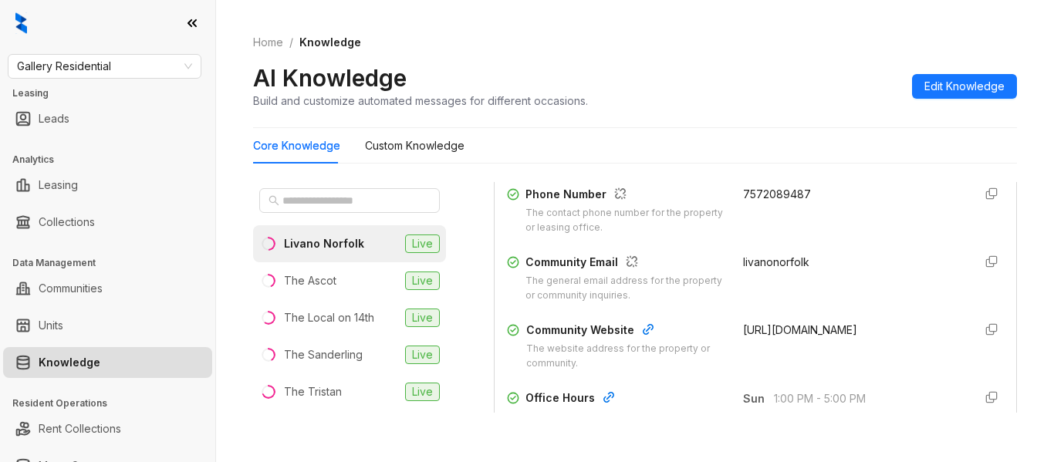
scroll to position [386, 0]
drag, startPoint x: 807, startPoint y: 264, endPoint x: 718, endPoint y: 261, distance: 88.8
click at [718, 261] on div "Community Email The general email address for the property or community inquiri…" at bounding box center [755, 277] width 497 height 49
copy span "livanonorfolk"
